Goal: Transaction & Acquisition: Download file/media

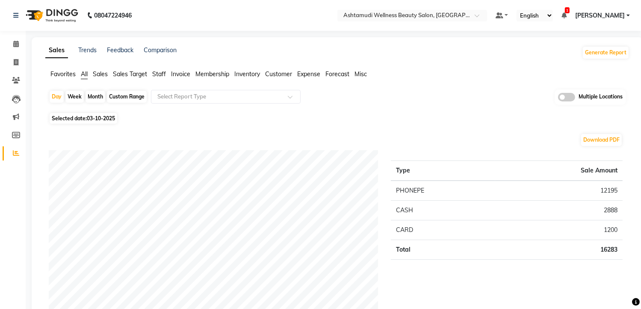
click at [568, 98] on span at bounding box center [566, 97] width 17 height 9
click at [558, 98] on input "checkbox" at bounding box center [558, 98] width 0 height 0
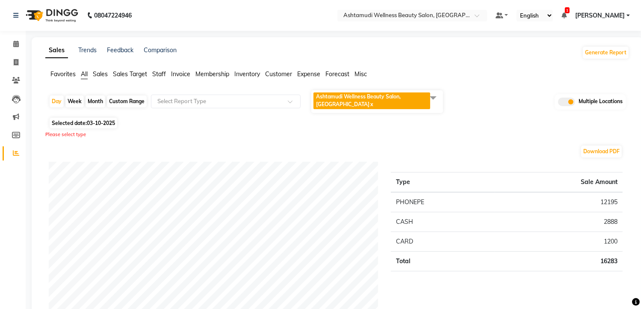
click at [435, 101] on span at bounding box center [433, 97] width 17 height 16
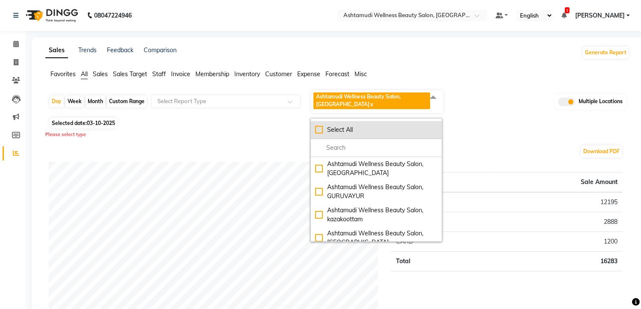
click at [366, 124] on li "Select All" at bounding box center [376, 130] width 131 height 18
checkbox input "true"
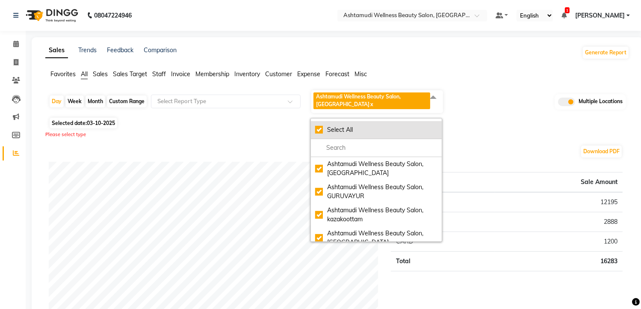
checkbox input "true"
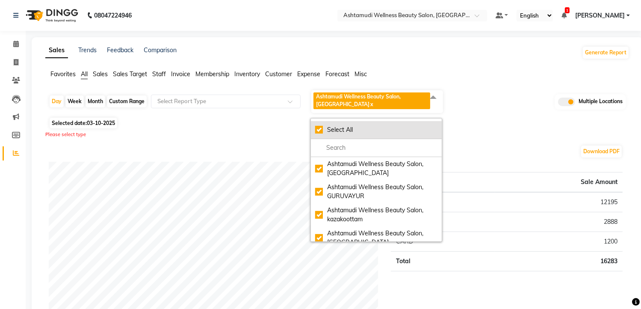
checkbox input "true"
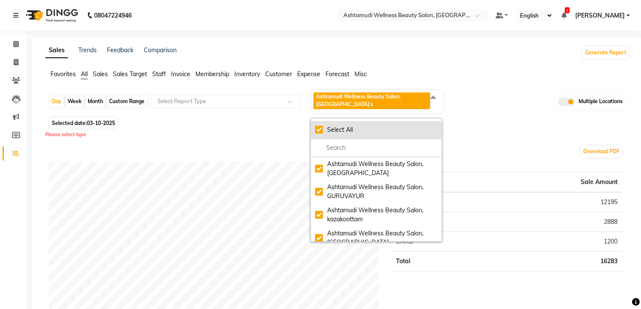
checkbox input "true"
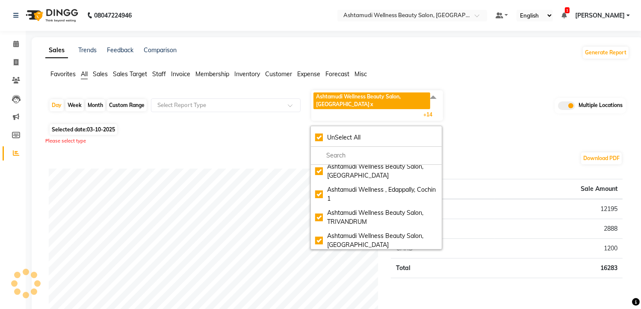
scroll to position [171, 0]
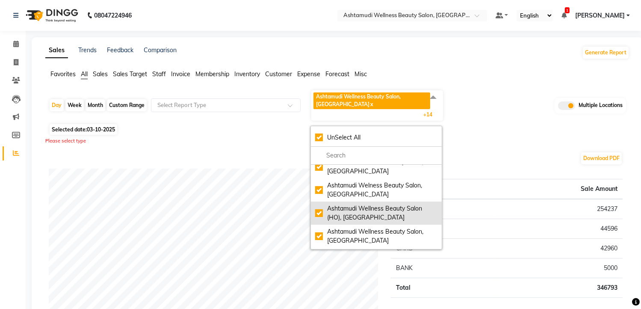
click at [385, 202] on li "Ashtamudi Wellness Beauty Salon (HO), [GEOGRAPHIC_DATA]" at bounding box center [376, 213] width 131 height 23
checkbox input "false"
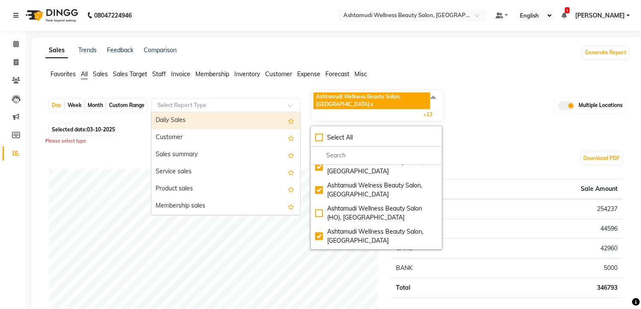
click at [199, 98] on div "Select Report Type" at bounding box center [226, 105] width 150 height 14
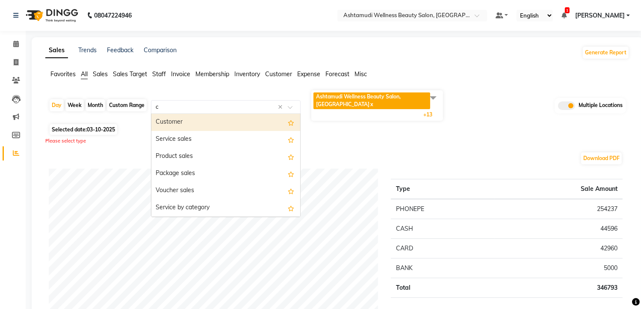
type input "ce"
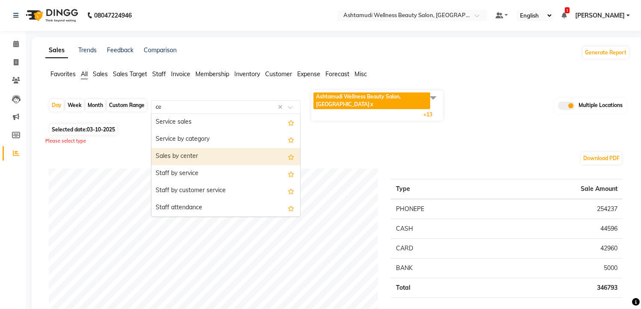
click at [204, 161] on div "Sales by center" at bounding box center [225, 156] width 149 height 17
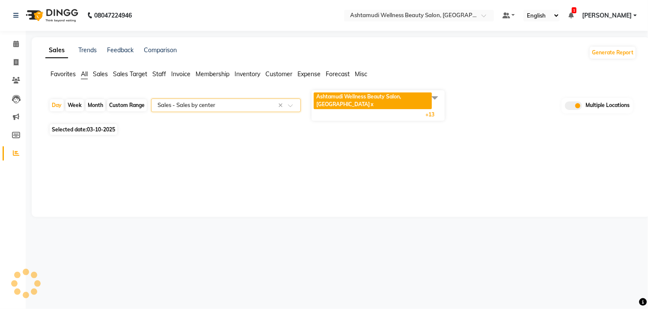
select select "full_report"
select select "csv"
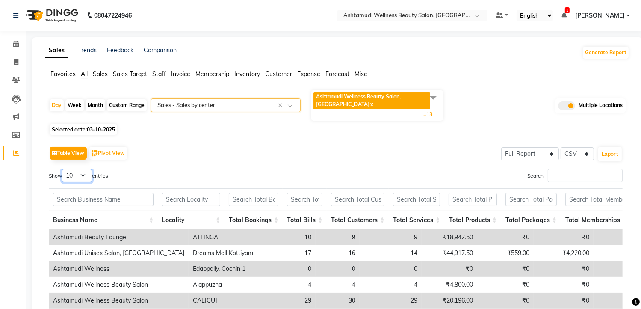
click at [81, 172] on select "10 25 50 100" at bounding box center [77, 175] width 30 height 13
select select "25"
click at [63, 169] on select "10 25 50 100" at bounding box center [77, 175] width 30 height 13
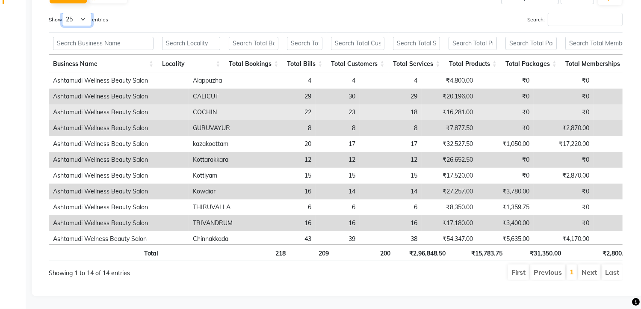
scroll to position [56, 0]
